Goal: Use online tool/utility: Use online tool/utility

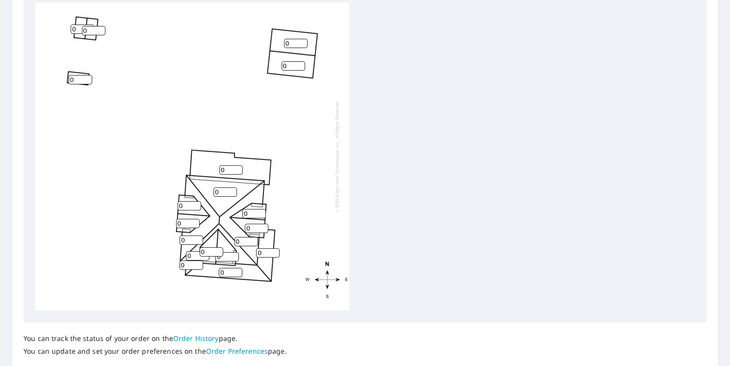
scroll to position [375, 0]
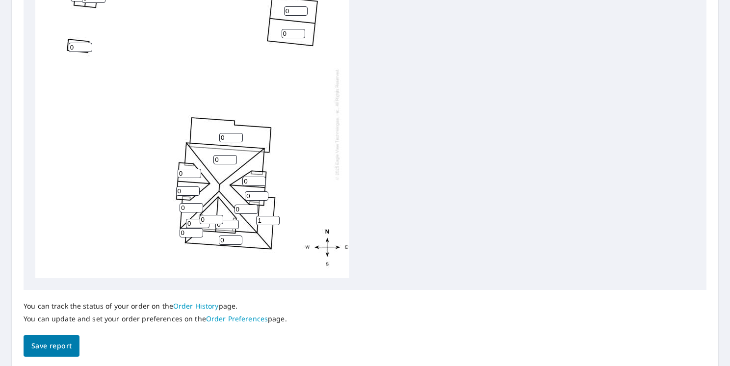
click at [274, 218] on input "1" at bounding box center [268, 220] width 24 height 9
type input "2"
click at [274, 218] on input "2" at bounding box center [268, 220] width 24 height 9
click at [229, 138] on input "0" at bounding box center [231, 137] width 24 height 9
type input "0"
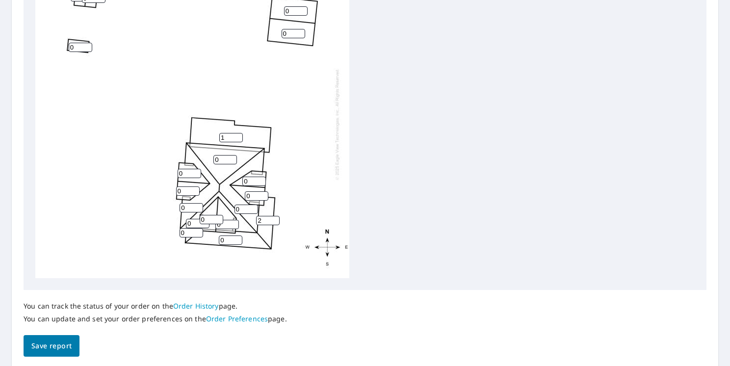
type input "1"
click at [226, 162] on input "0" at bounding box center [225, 159] width 24 height 9
type input "7"
click at [187, 173] on input "0" at bounding box center [190, 173] width 24 height 9
type input "6"
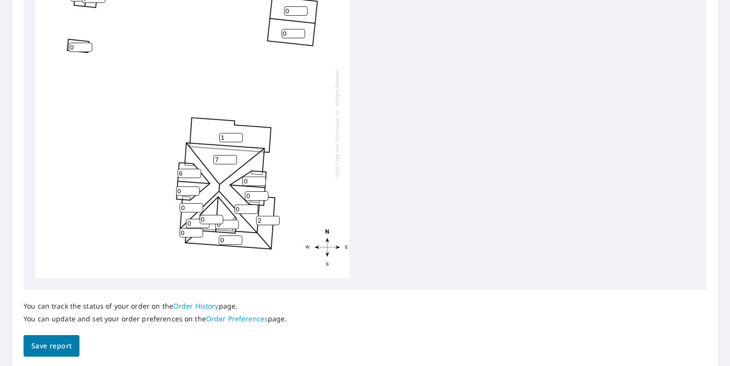
click at [188, 191] on input "0" at bounding box center [188, 191] width 24 height 9
type input "6"
click at [250, 182] on input "0" at bounding box center [254, 181] width 24 height 9
type input "6"
click at [255, 194] on input "0" at bounding box center [257, 195] width 24 height 9
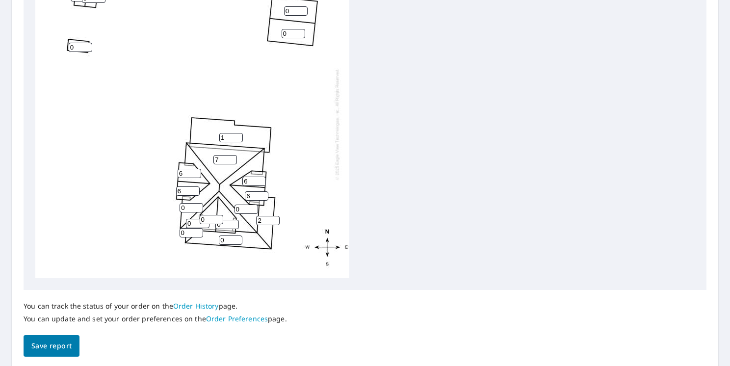
type input "6"
click at [245, 209] on input "0" at bounding box center [247, 209] width 24 height 9
click at [252, 182] on input "6" at bounding box center [254, 181] width 24 height 9
type input "7"
click at [258, 196] on input "6" at bounding box center [257, 195] width 24 height 9
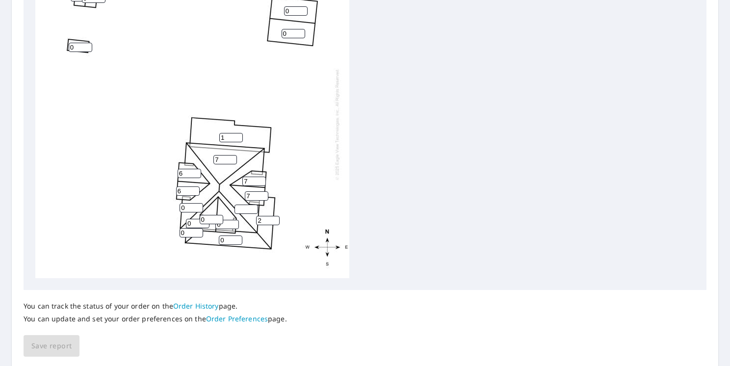
type input "7"
click at [239, 209] on input "number" at bounding box center [247, 209] width 24 height 9
type input "7"
click at [225, 221] on input "0" at bounding box center [227, 224] width 24 height 9
type input "7"
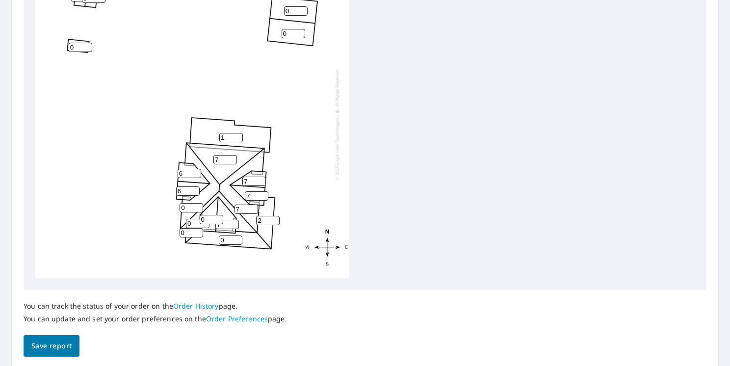
click at [209, 218] on input "0" at bounding box center [212, 219] width 24 height 9
type input "7"
click at [192, 228] on input "0" at bounding box center [192, 232] width 24 height 9
type input "7"
click at [192, 224] on input "0" at bounding box center [198, 223] width 24 height 9
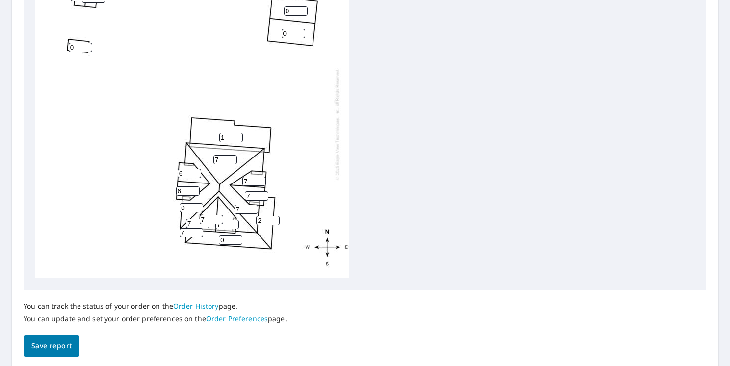
type input "7"
click at [192, 205] on input "0" at bounding box center [192, 207] width 24 height 9
type input "7"
click at [185, 188] on input "6" at bounding box center [188, 191] width 24 height 9
type input "7"
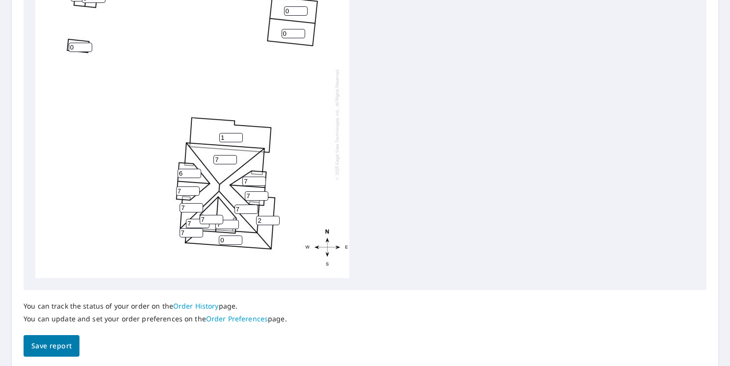
click at [186, 174] on input "6" at bounding box center [190, 173] width 24 height 9
type input "7"
click at [231, 240] on input "0" at bounding box center [231, 240] width 24 height 9
type input "0"
type input "2"
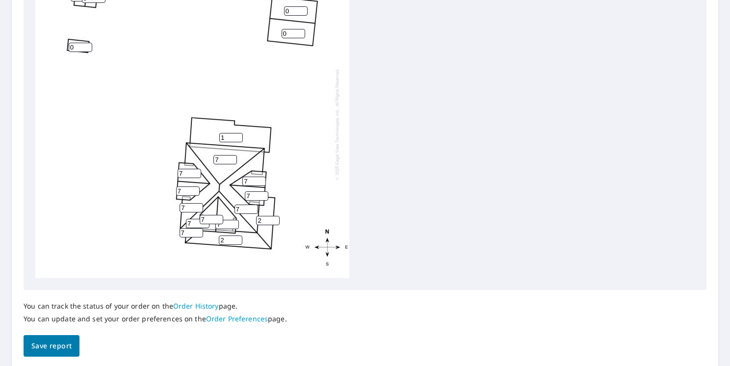
click at [319, 168] on div "1 7 7 7 2 0 0 7 2 7 7 7 7 7 7 0 0 0 7" at bounding box center [192, 124] width 314 height 308
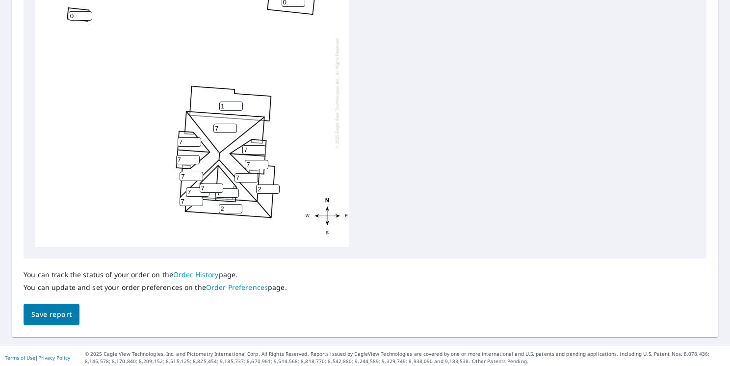
scroll to position [410, 0]
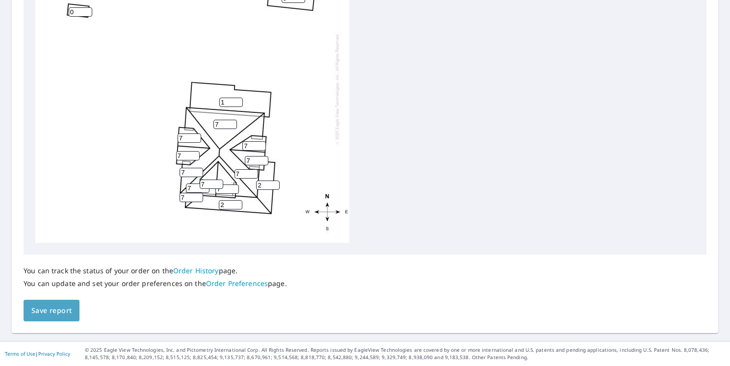
click at [66, 315] on span "Save report" at bounding box center [51, 311] width 40 height 12
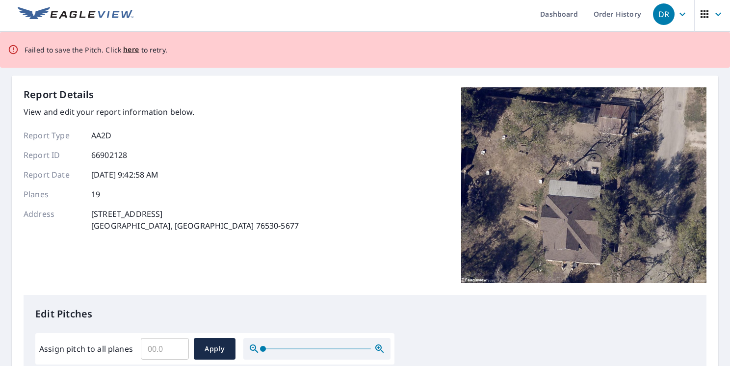
scroll to position [0, 0]
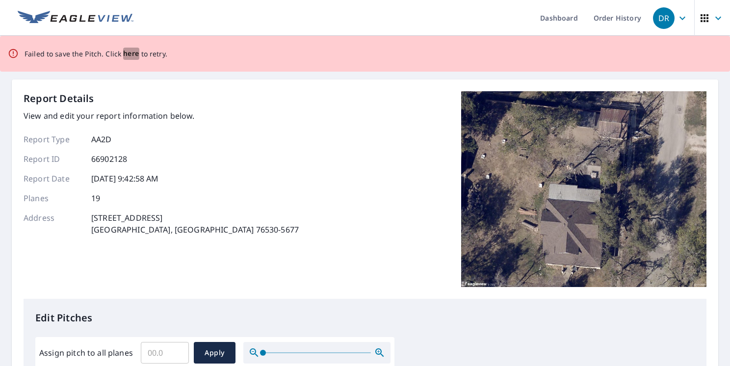
click at [130, 57] on span "here" at bounding box center [131, 54] width 16 height 12
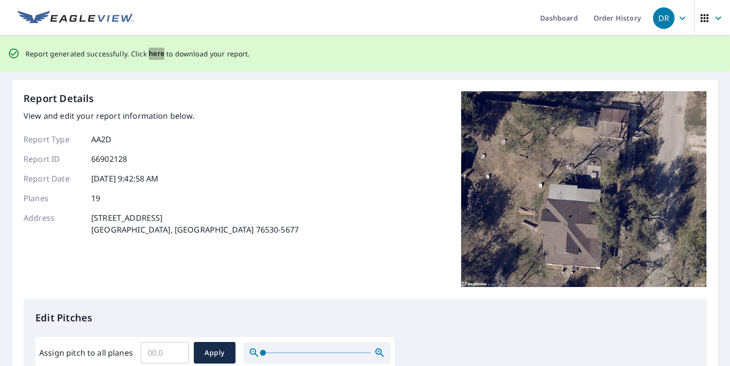
click at [152, 55] on span "here" at bounding box center [157, 54] width 16 height 12
